Goal: Task Accomplishment & Management: Manage account settings

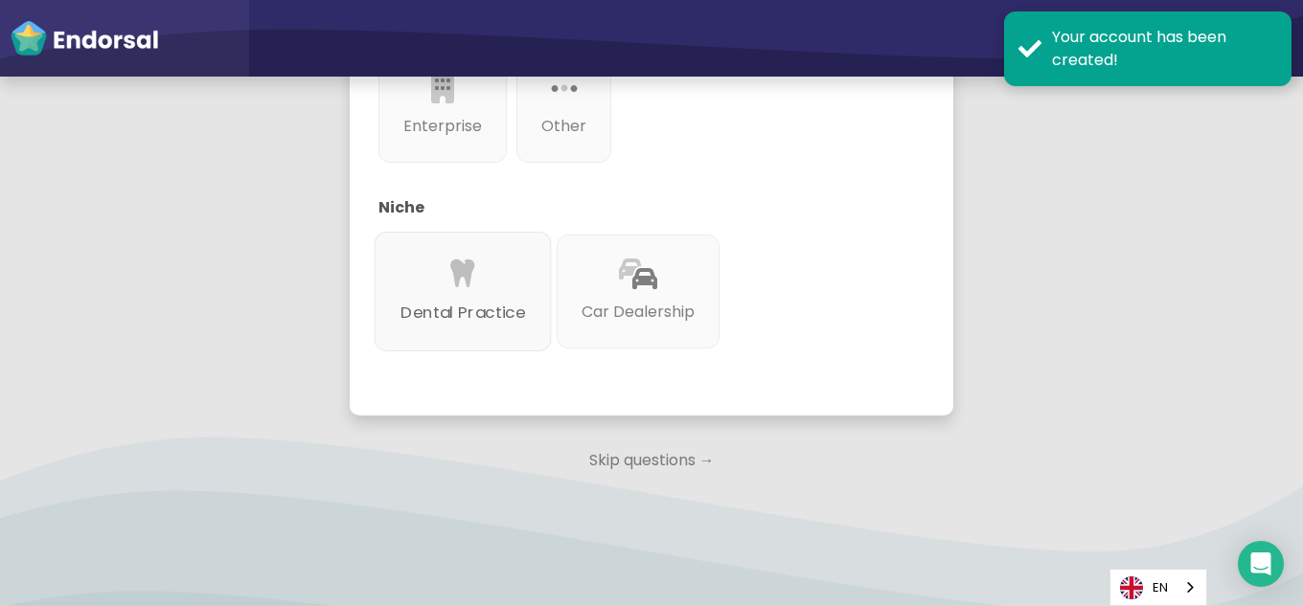
scroll to position [734, 0]
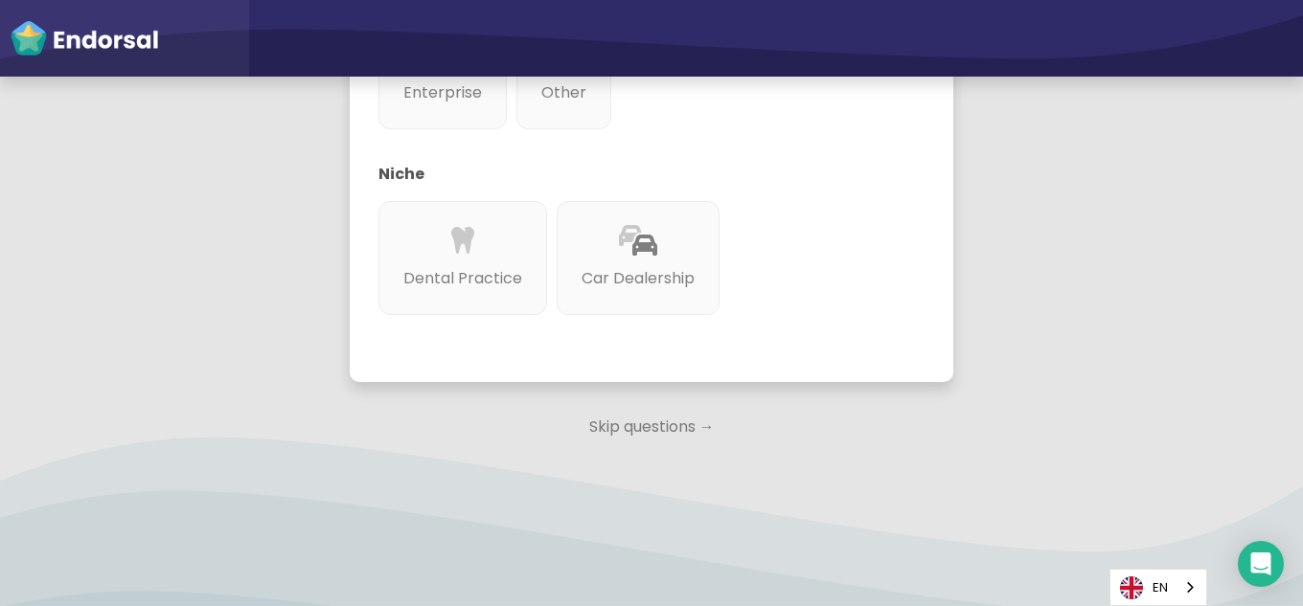
click at [642, 432] on p "Skip questions →" at bounding box center [651, 427] width 603 height 42
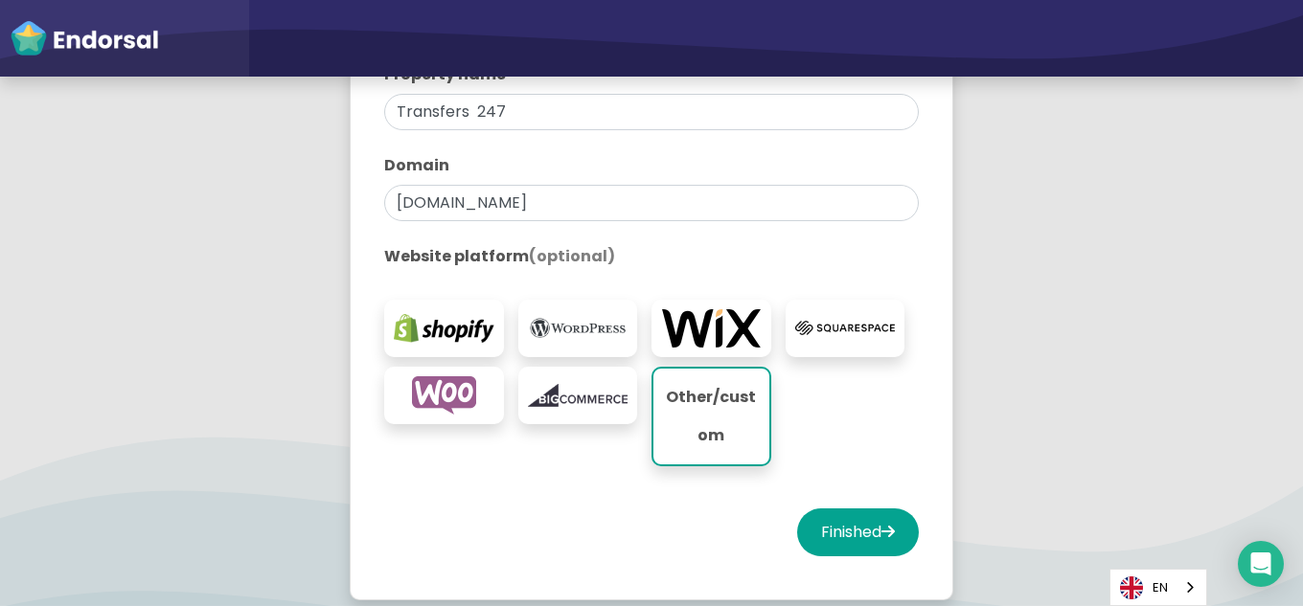
scroll to position [453, 0]
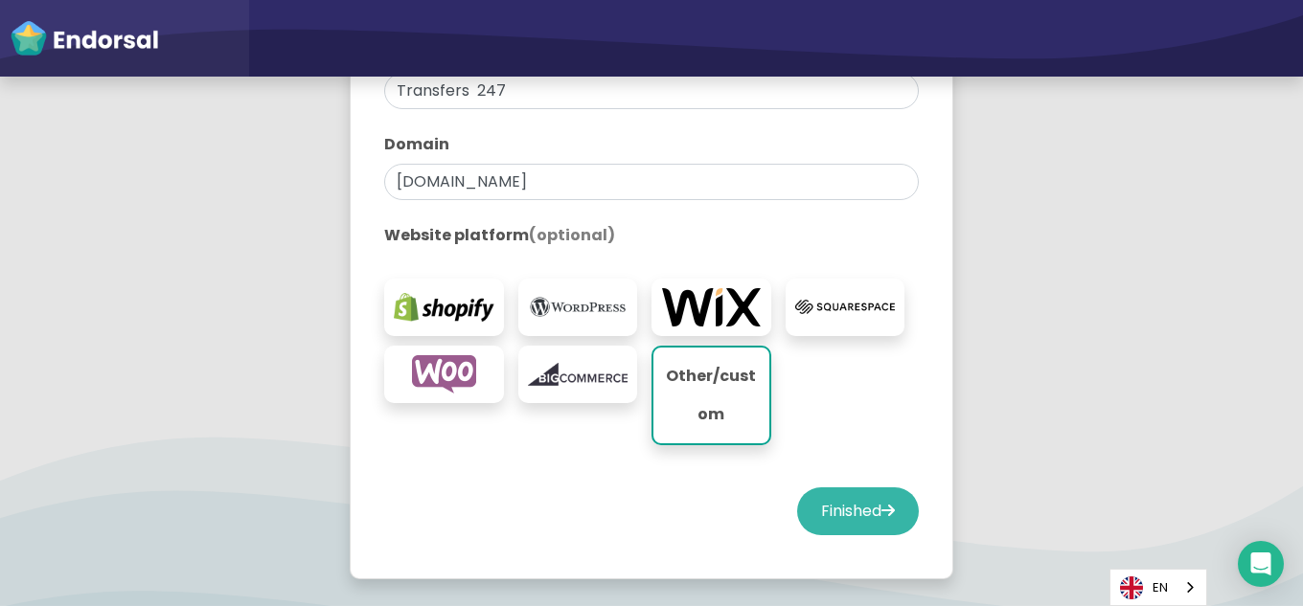
click at [797, 513] on button "Finished" at bounding box center [858, 512] width 122 height 48
select select "14"
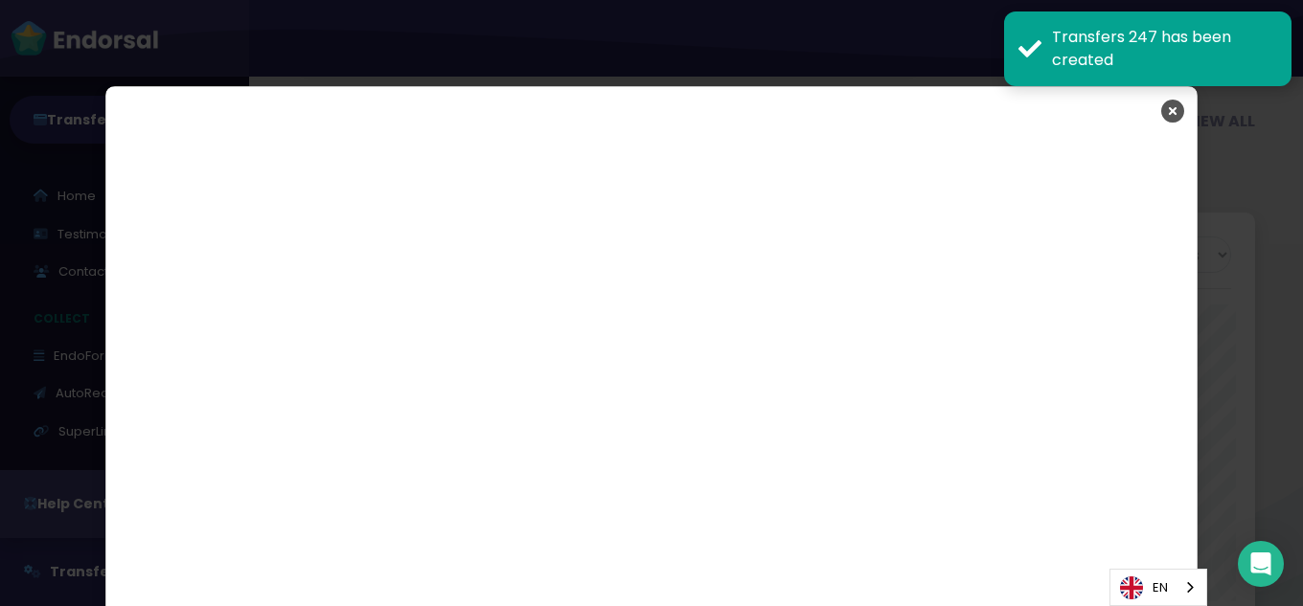
scroll to position [3113, 0]
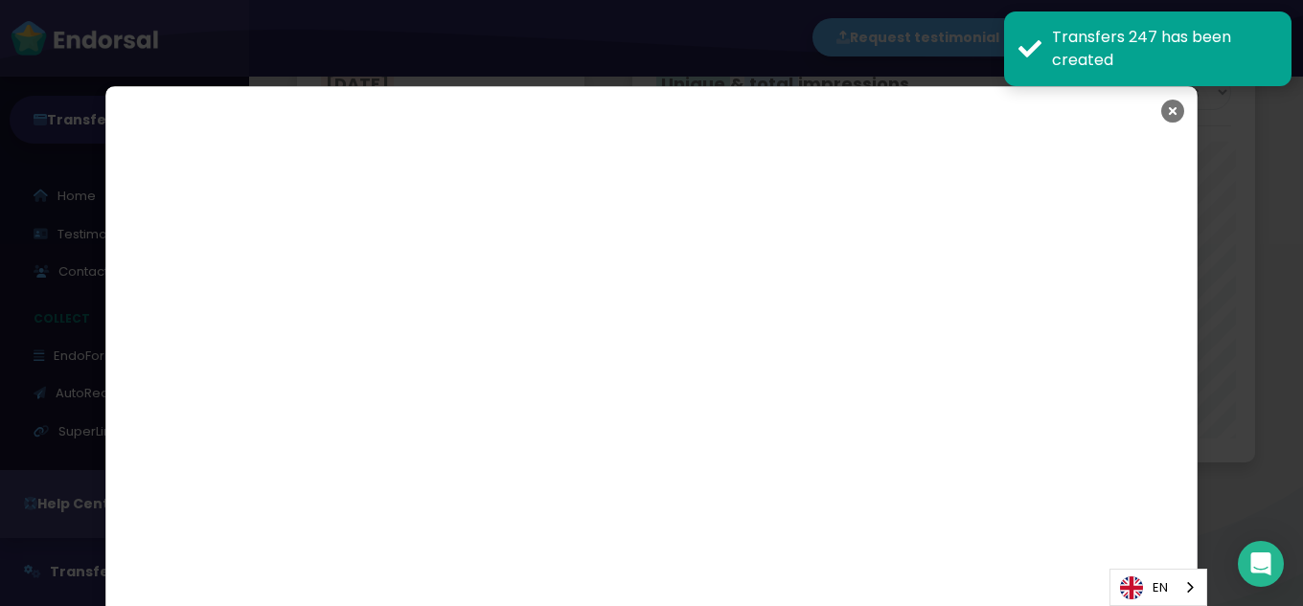
click at [1166, 106] on icon "Close" at bounding box center [1172, 111] width 23 height 48
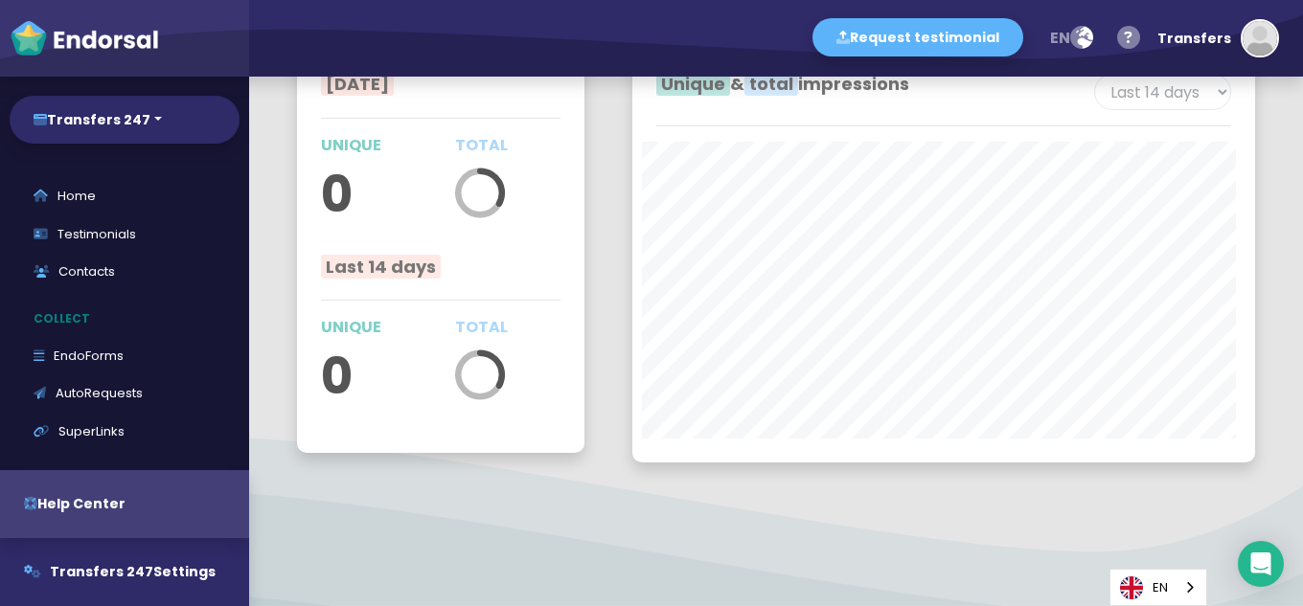
click at [1245, 44] on div "button" at bounding box center [1260, 38] width 38 height 38
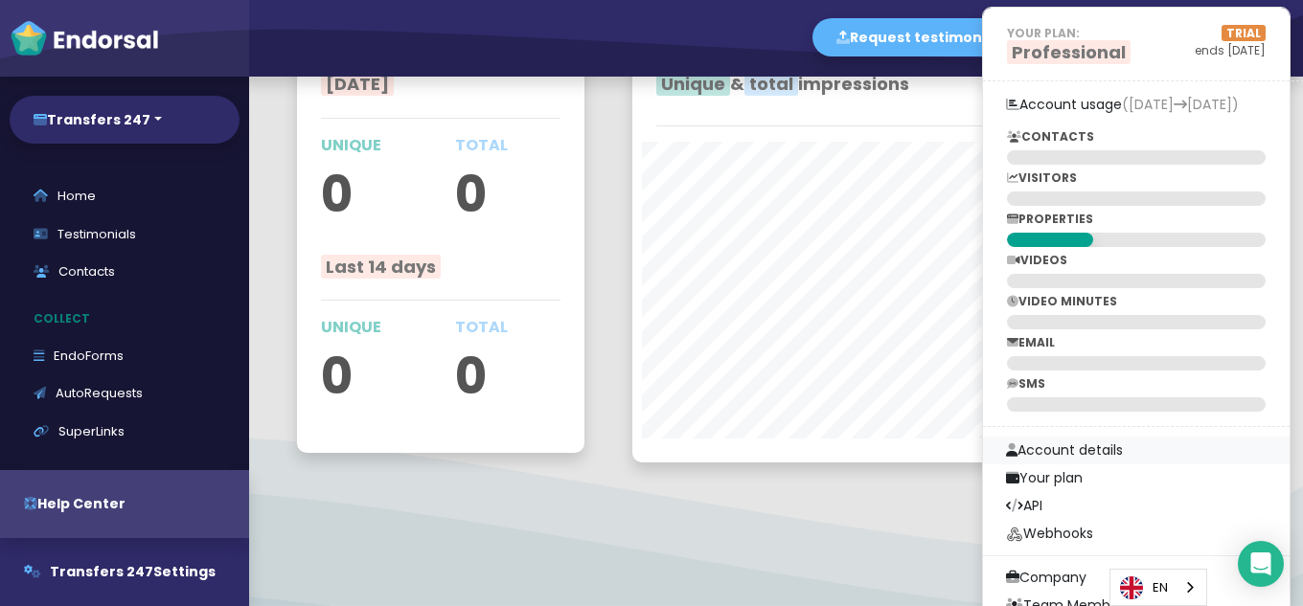
click at [1060, 451] on link "Account details" at bounding box center [1136, 451] width 307 height 28
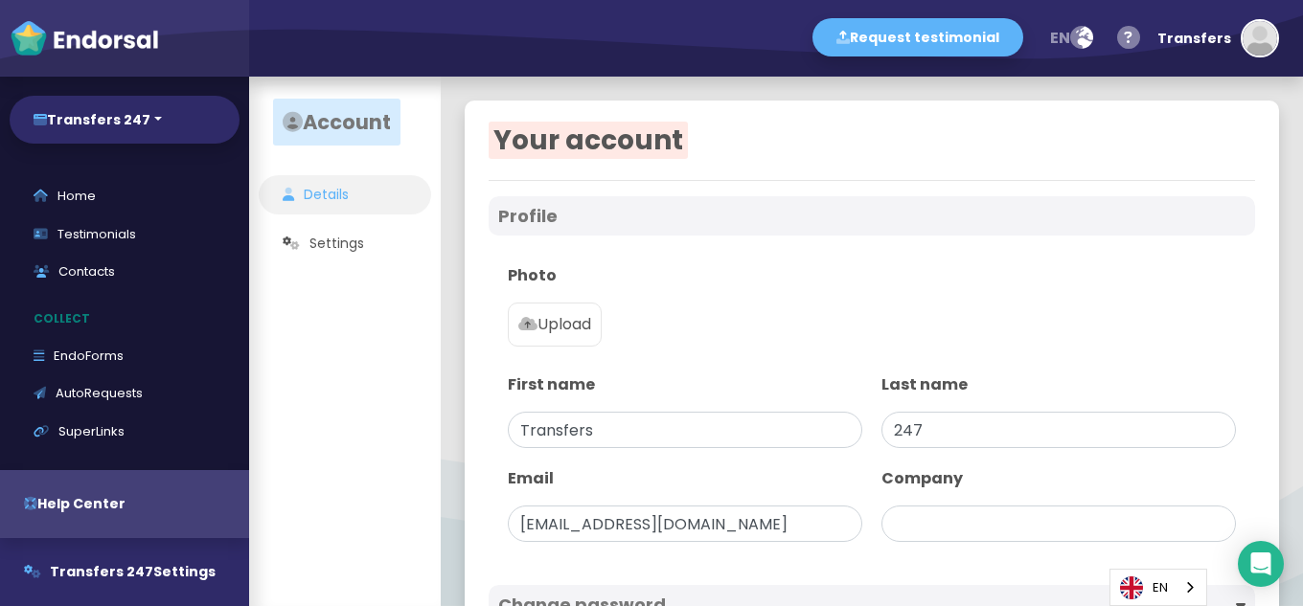
type input "Transfers 247"
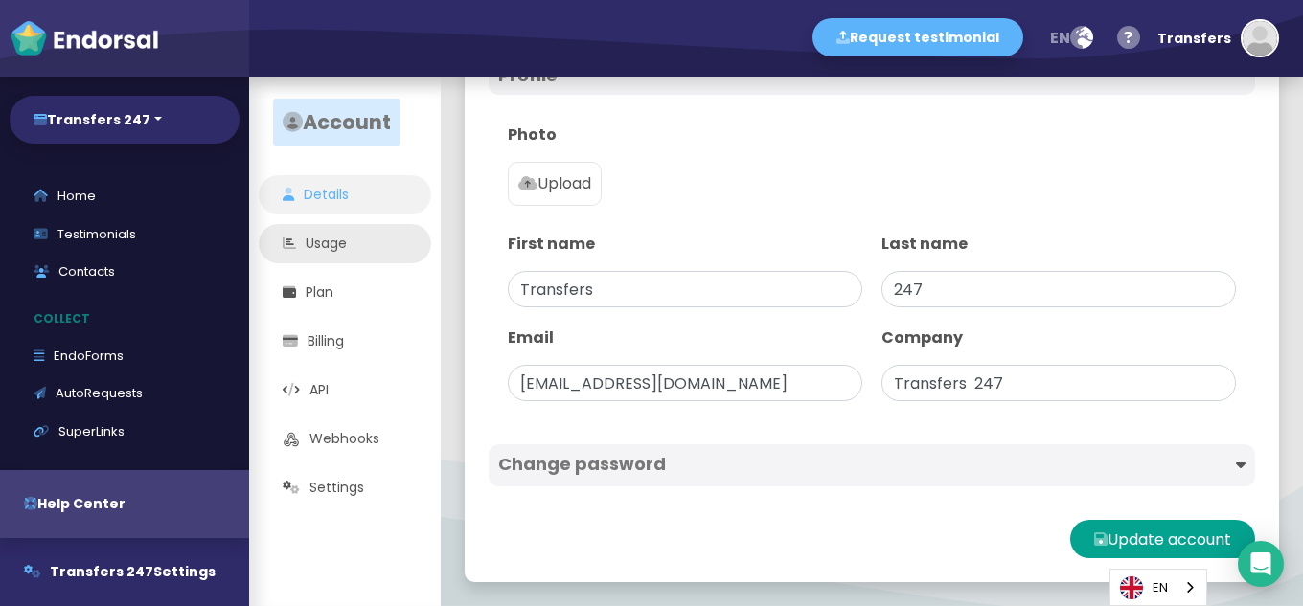
click at [331, 247] on link "Usage" at bounding box center [345, 243] width 172 height 39
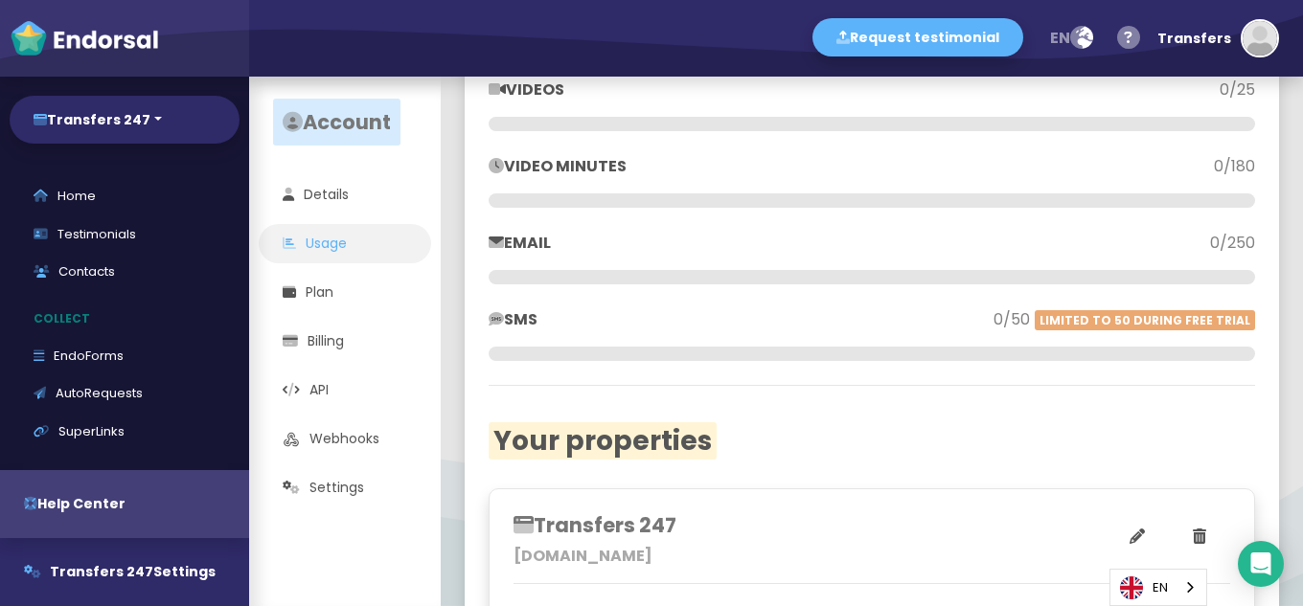
scroll to position [486, 0]
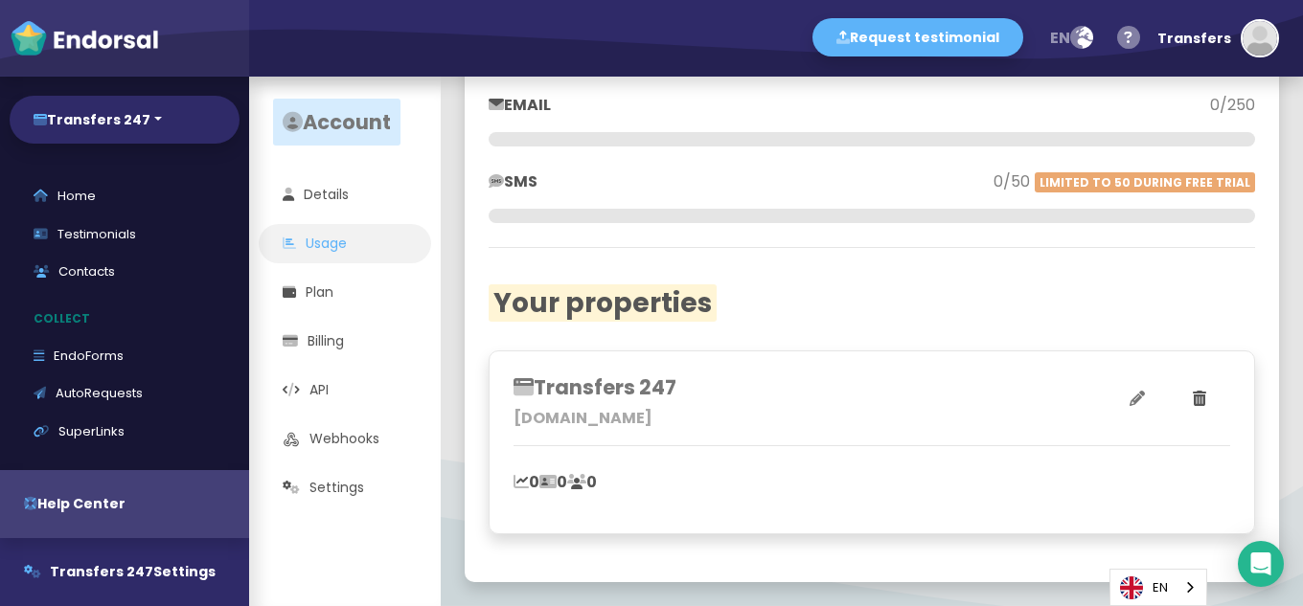
click at [1129, 400] on icon at bounding box center [1136, 398] width 15 height 15
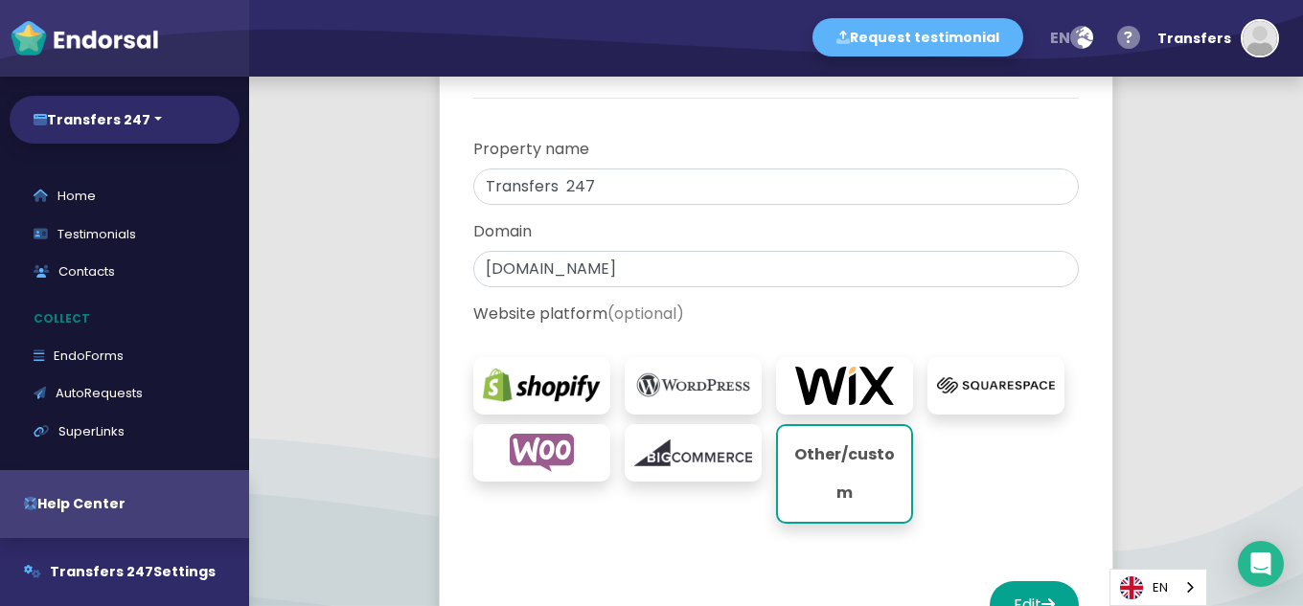
scroll to position [192, 0]
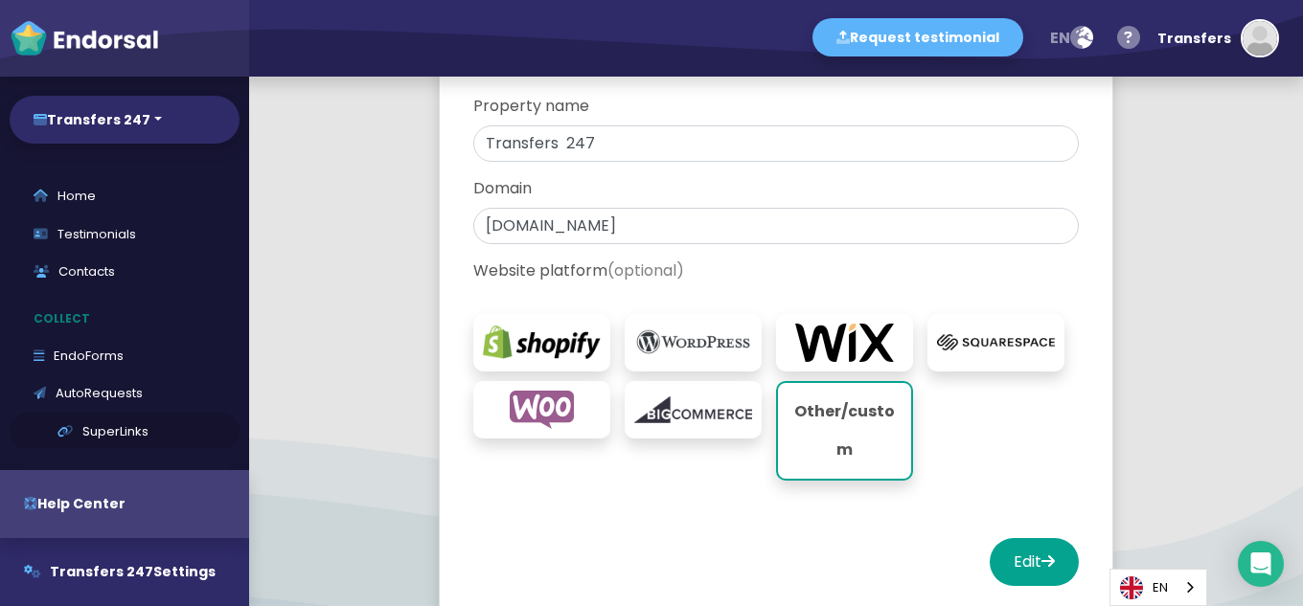
click at [95, 440] on link "SuperLinks" at bounding box center [125, 432] width 230 height 38
